Goal: Find specific page/section: Find specific page/section

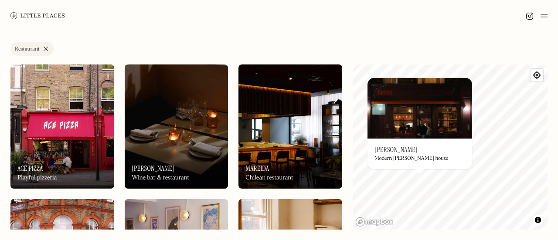
click at [298, 18] on div at bounding box center [279, 15] width 558 height 31
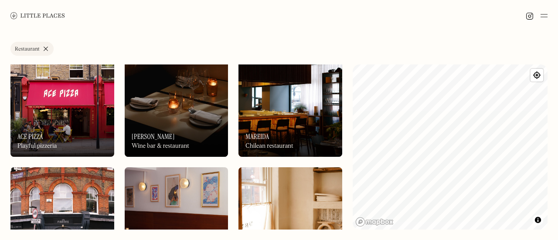
scroll to position [6, 0]
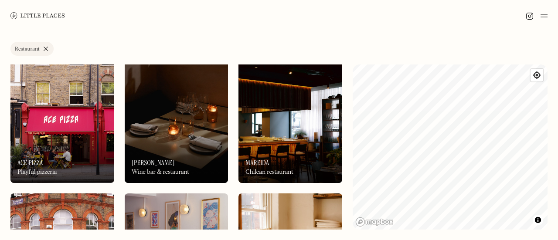
click at [281, 118] on img at bounding box center [290, 121] width 104 height 124
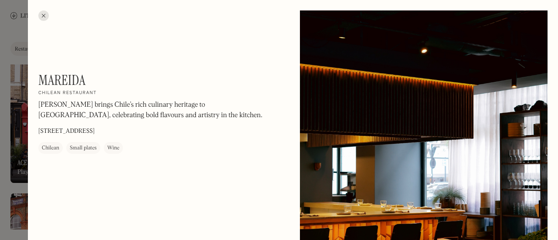
click at [45, 14] on div at bounding box center [43, 15] width 10 height 10
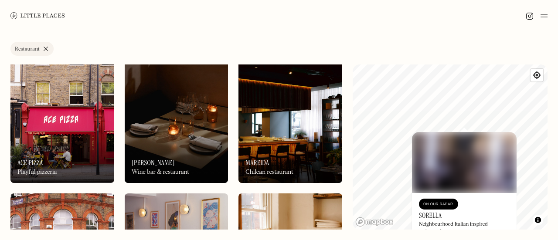
click at [440, 210] on div "On Our Radar Sorella Neighbourhood Italian inspired restaurant" at bounding box center [464, 217] width 105 height 48
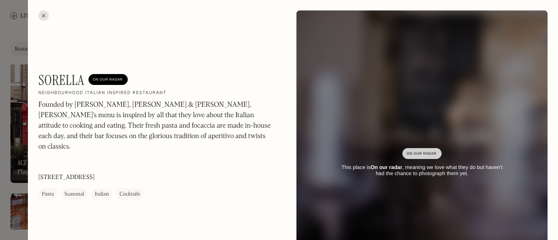
click at [43, 12] on div at bounding box center [43, 15] width 10 height 10
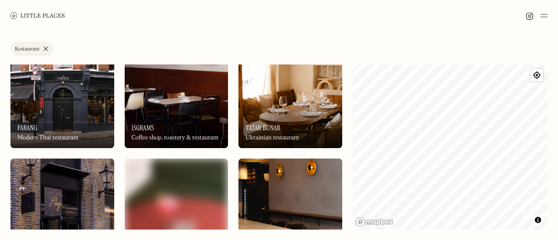
scroll to position [176, 0]
